Goal: Transaction & Acquisition: Purchase product/service

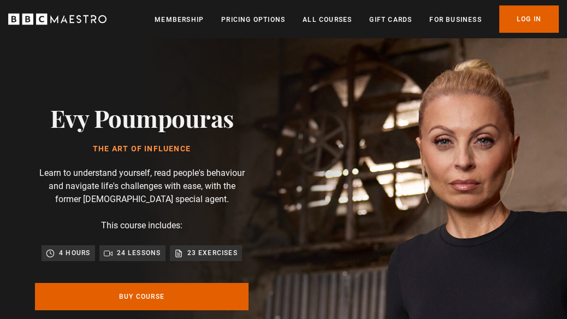
scroll to position [0, 146]
click at [119, 255] on p "24 lessons" at bounding box center [139, 252] width 44 height 11
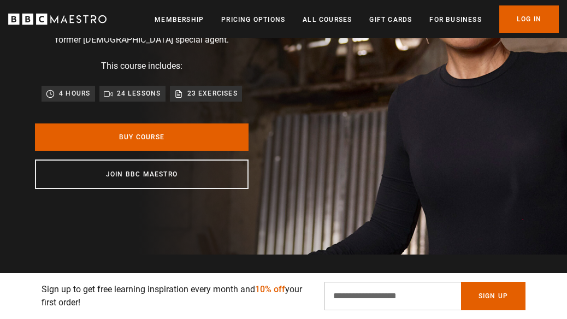
scroll to position [163, 0]
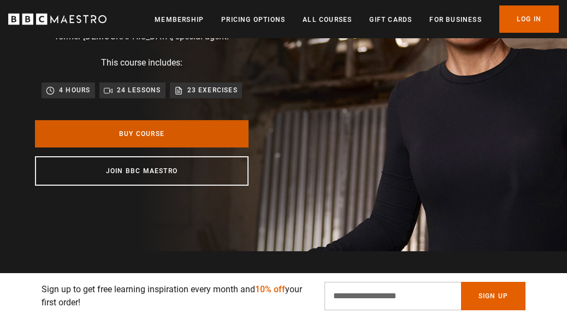
click at [151, 129] on link "Buy Course" at bounding box center [142, 133] width 214 height 27
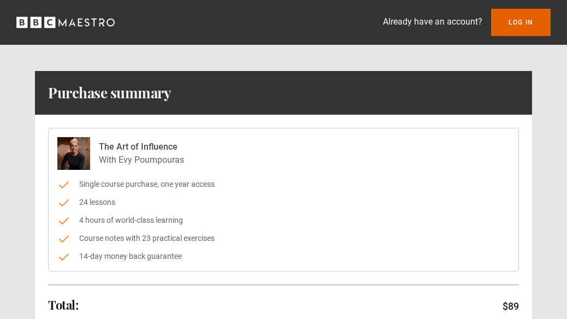
click at [67, 25] on icon "BBC Maestro" at bounding box center [65, 22] width 98 height 16
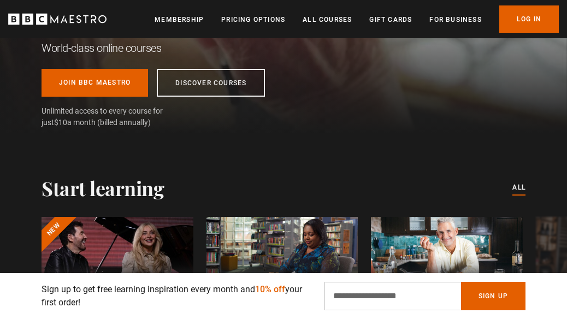
scroll to position [0, 146]
